Goal: Browse casually

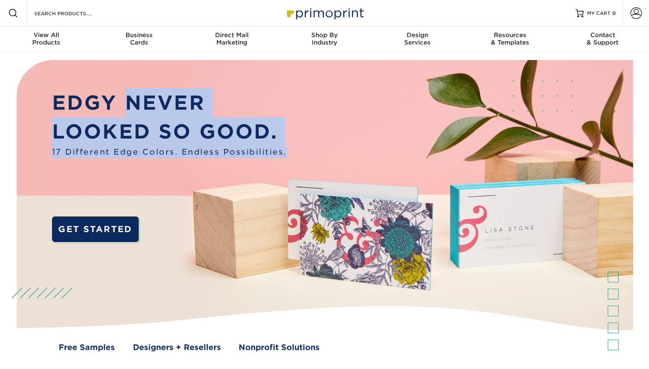
drag, startPoint x: 132, startPoint y: 115, endPoint x: 222, endPoint y: 172, distance: 105.8
click at [222, 172] on div "EDGY NEVER LOOKED SO GOOD. 17 Different Edge Colors. Endless Possibilities. GET…" at bounding box center [169, 174] width 235 height 172
click at [291, 147] on img at bounding box center [324, 213] width 642 height 321
drag, startPoint x: 25, startPoint y: 79, endPoint x: 53, endPoint y: 92, distance: 30.3
click at [25, 80] on img at bounding box center [324, 213] width 642 height 321
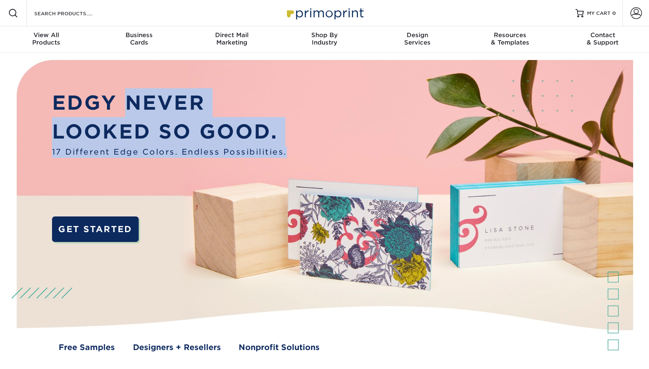
click at [9, 58] on img at bounding box center [324, 213] width 642 height 321
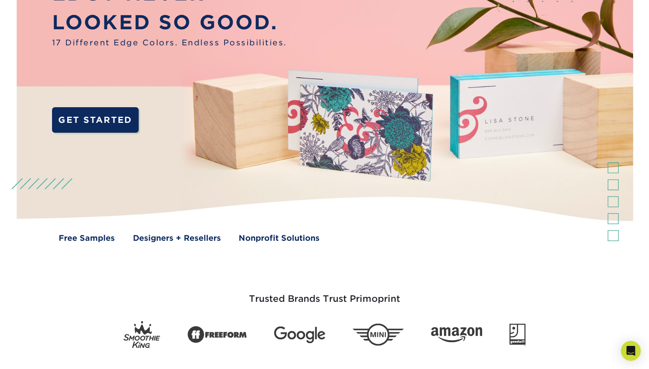
drag, startPoint x: 373, startPoint y: 273, endPoint x: 345, endPoint y: 273, distance: 28.5
click at [373, 273] on div "Trusted Brands Trust Primoprint" at bounding box center [324, 306] width 495 height 85
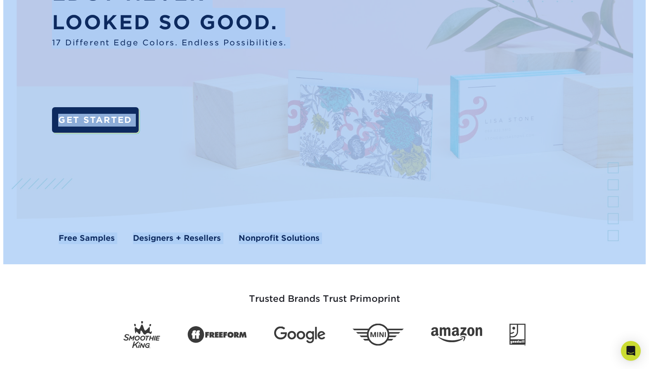
drag, startPoint x: 223, startPoint y: 244, endPoint x: 9, endPoint y: 106, distance: 254.4
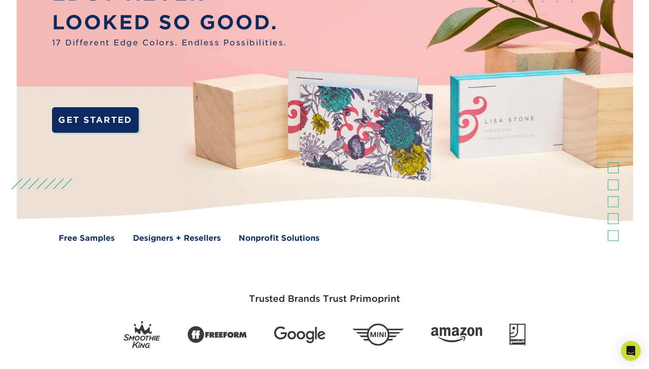
drag, startPoint x: 158, startPoint y: 316, endPoint x: 132, endPoint y: 300, distance: 30.0
click at [158, 316] on div "Trusted Brands Trust Primoprint" at bounding box center [324, 306] width 495 height 85
click at [132, 300] on h3 "Trusted Brands Trust Primoprint" at bounding box center [324, 294] width 483 height 40
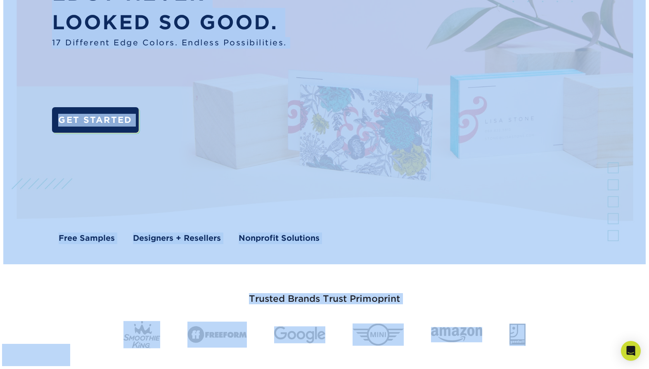
click at [134, 295] on h3 "Trusted Brands Trust Primoprint" at bounding box center [324, 294] width 483 height 40
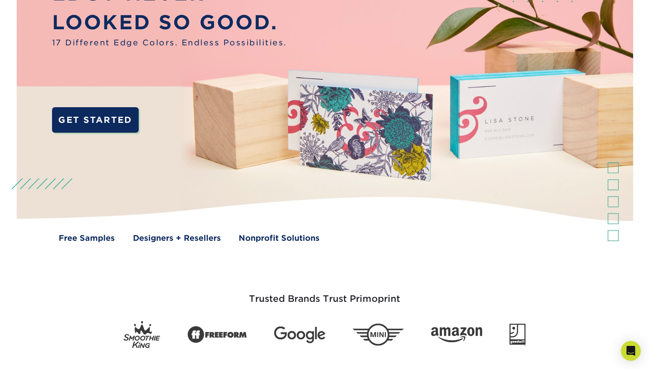
drag, startPoint x: 269, startPoint y: 296, endPoint x: 399, endPoint y: 294, distance: 129.6
click at [399, 294] on h3 "Trusted Brands Trust Primoprint" at bounding box center [324, 294] width 483 height 40
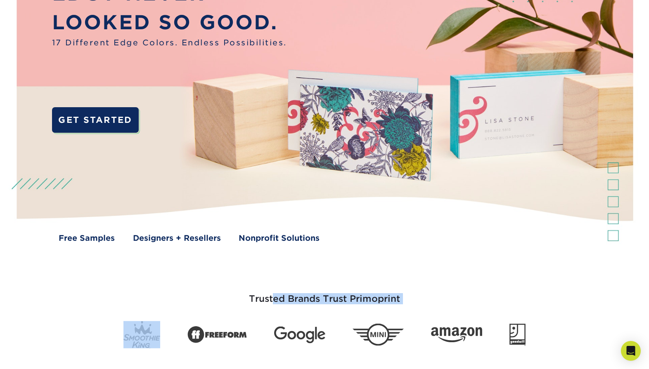
drag, startPoint x: 347, startPoint y: 278, endPoint x: 122, endPoint y: 274, distance: 225.3
click at [167, 312] on h3 "Trusted Brands Trust Primoprint" at bounding box center [324, 294] width 483 height 40
click at [106, 259] on img at bounding box center [324, 103] width 642 height 321
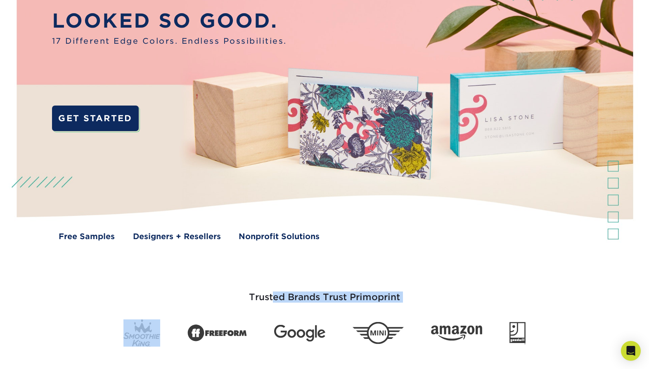
click at [106, 259] on img at bounding box center [324, 102] width 642 height 321
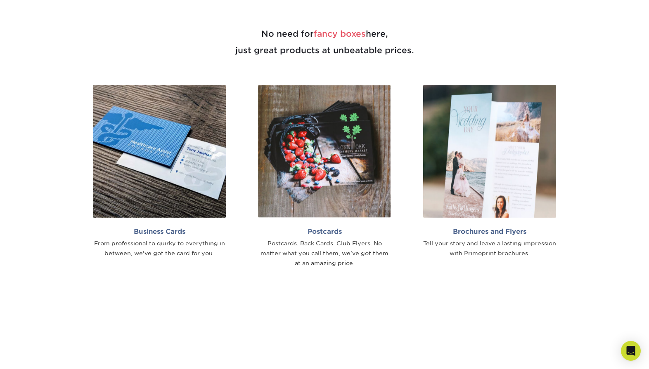
scroll to position [589, 0]
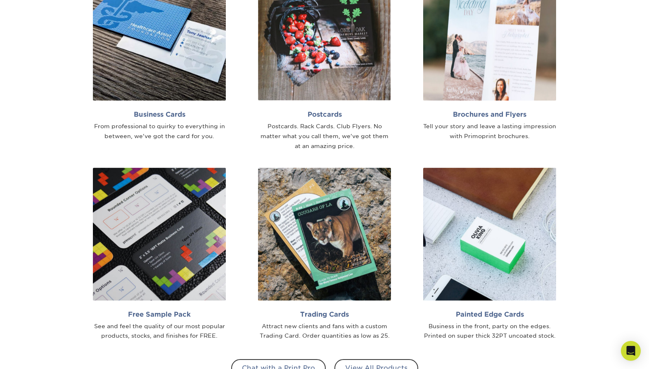
click at [84, 146] on div "Business Cards From professional to quirky to everything in between, we've got …" at bounding box center [159, 63] width 165 height 190
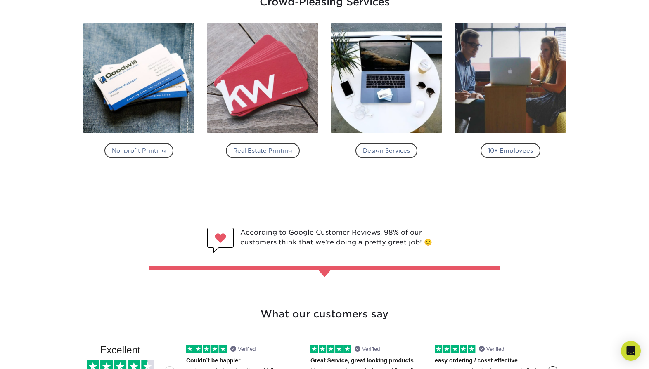
scroll to position [1081, 0]
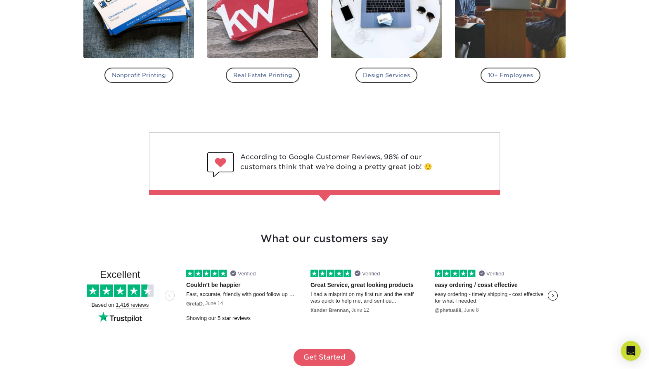
click at [93, 163] on link "According to Google Customer Reviews, 98% of our customers think that we're doi…" at bounding box center [324, 161] width 482 height 59
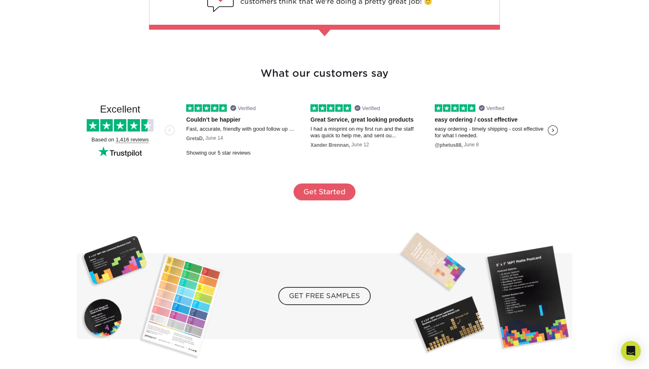
scroll to position [1247, 0]
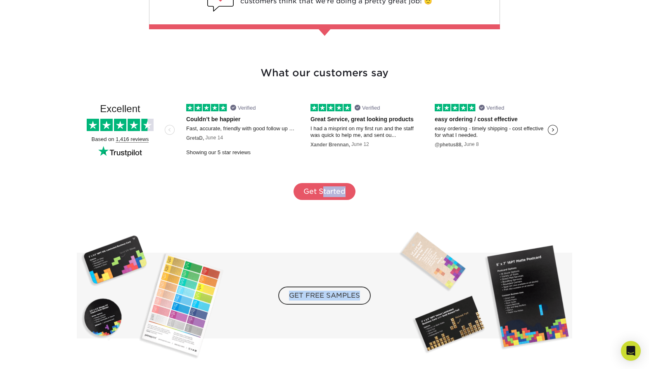
drag, startPoint x: 262, startPoint y: 283, endPoint x: 279, endPoint y: 287, distance: 17.4
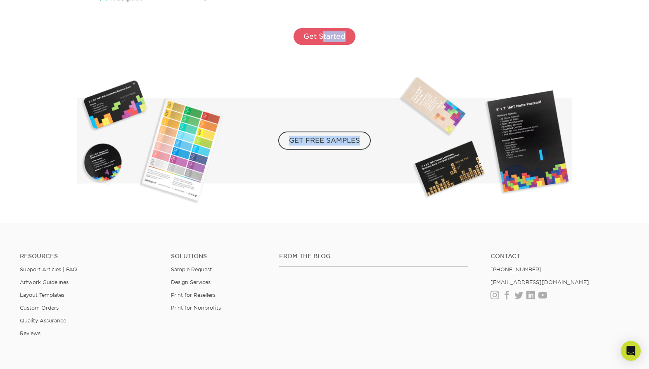
scroll to position [1406, 0]
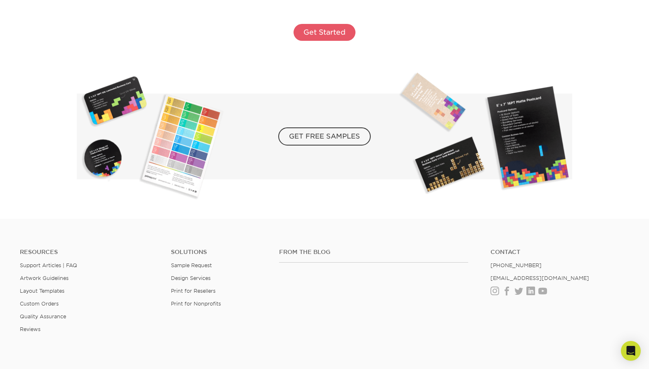
click at [365, 294] on div "From the Blog" at bounding box center [378, 275] width 211 height 53
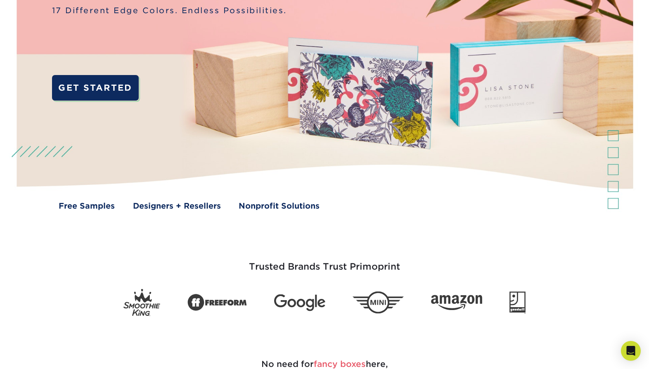
scroll to position [0, 0]
